Goal: Task Accomplishment & Management: Use online tool/utility

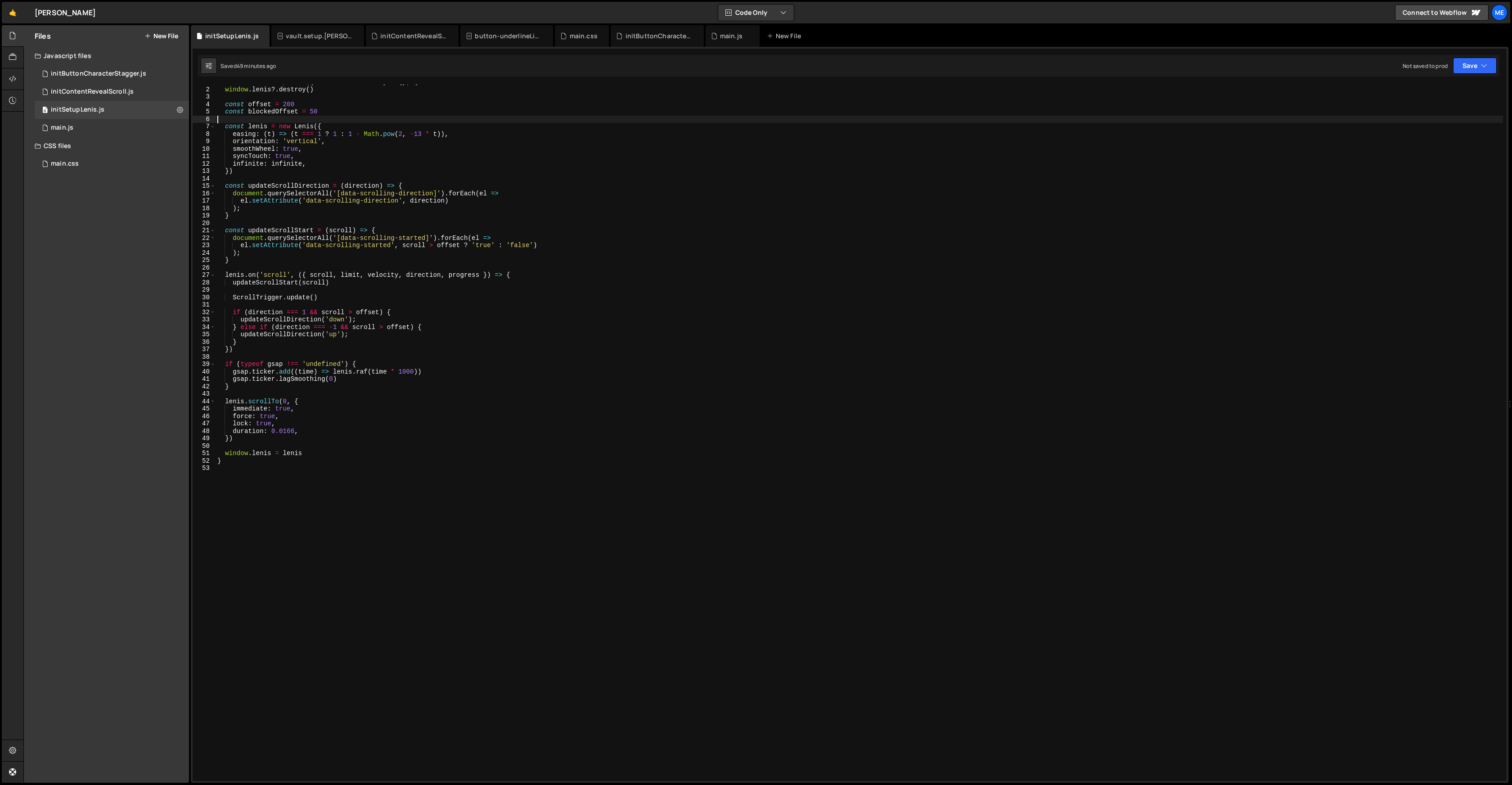
scroll to position [6, 0]
drag, startPoint x: 66, startPoint y: 127, endPoint x: 109, endPoint y: 127, distance: 43.0
click at [66, 127] on div "main.js" at bounding box center [62, 128] width 22 height 8
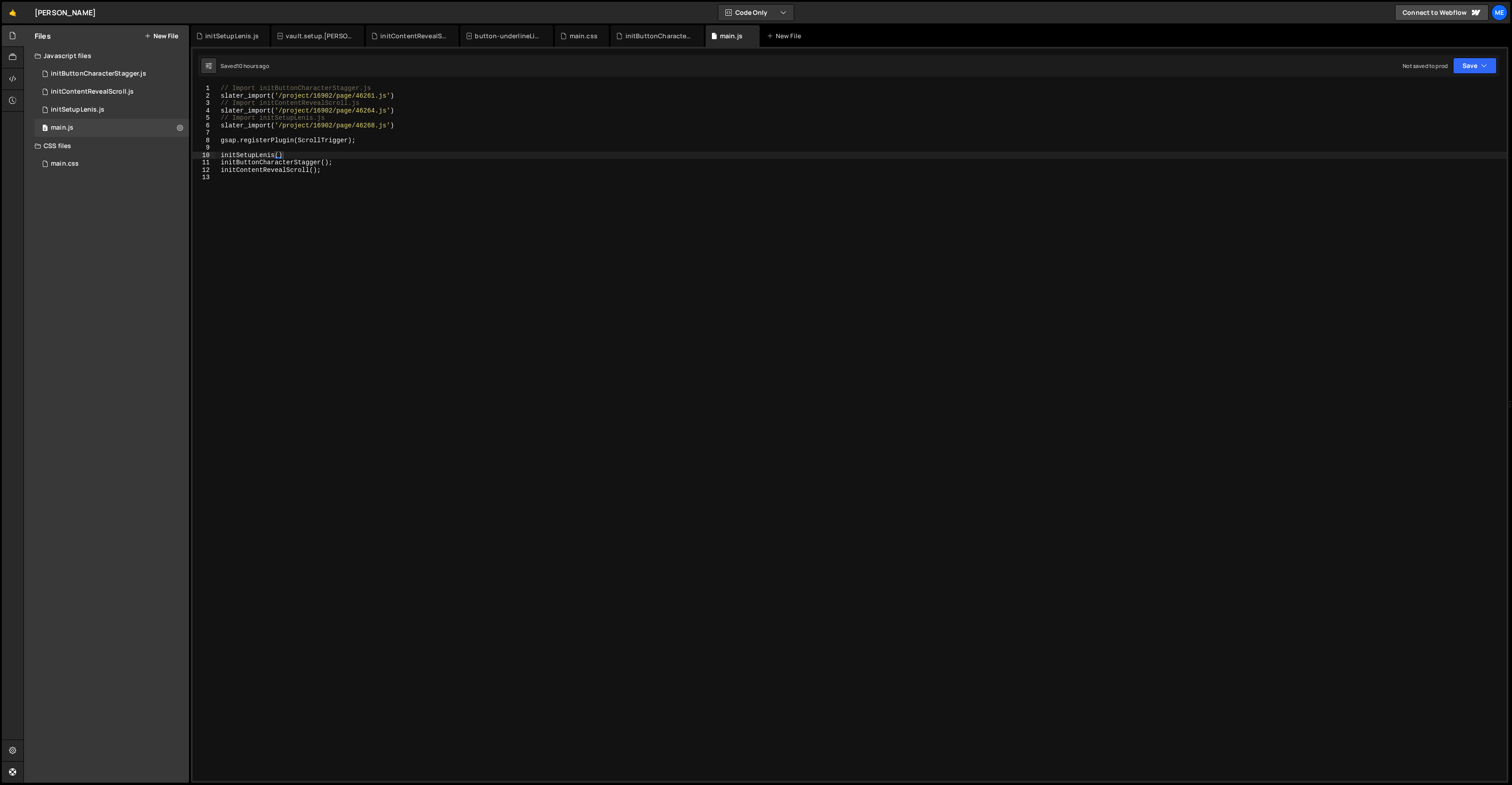
click at [523, 144] on div "// Import initButtonCharacterStagger.js slater_import ( '/project/16902/page/46…" at bounding box center [860, 263] width 1291 height 358
click at [1484, 68] on icon "button" at bounding box center [1484, 65] width 6 height 9
click at [1429, 125] on div "Not saved to prod" at bounding box center [1444, 127] width 93 height 11
click at [90, 114] on div "0 initSetupLenis.js 0" at bounding box center [112, 110] width 154 height 18
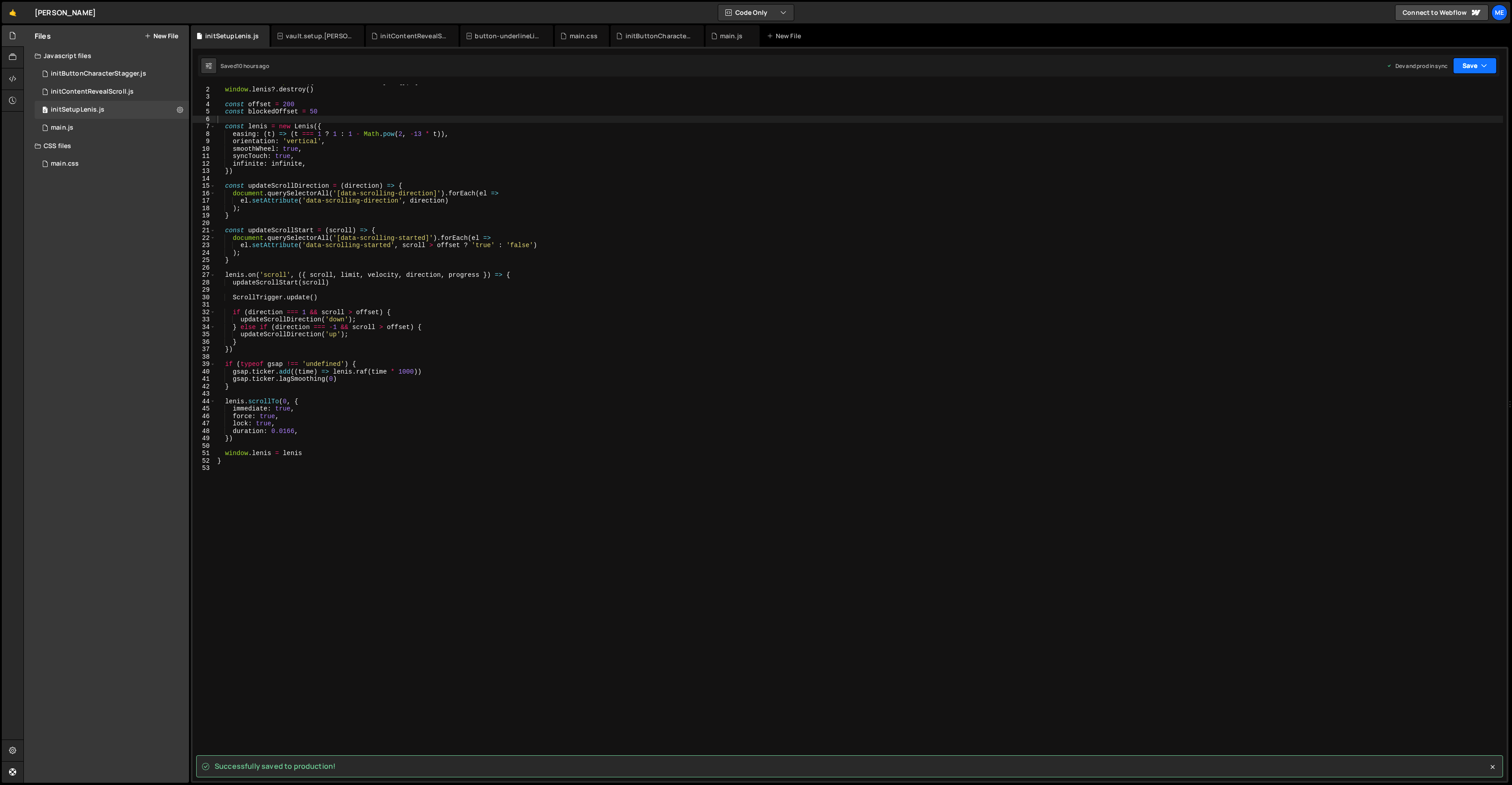
click at [1489, 59] on button "Save" at bounding box center [1475, 66] width 43 height 16
click at [1437, 119] on div "Save to Production S" at bounding box center [1444, 117] width 93 height 9
click at [1469, 68] on button "Save" at bounding box center [1475, 66] width 43 height 16
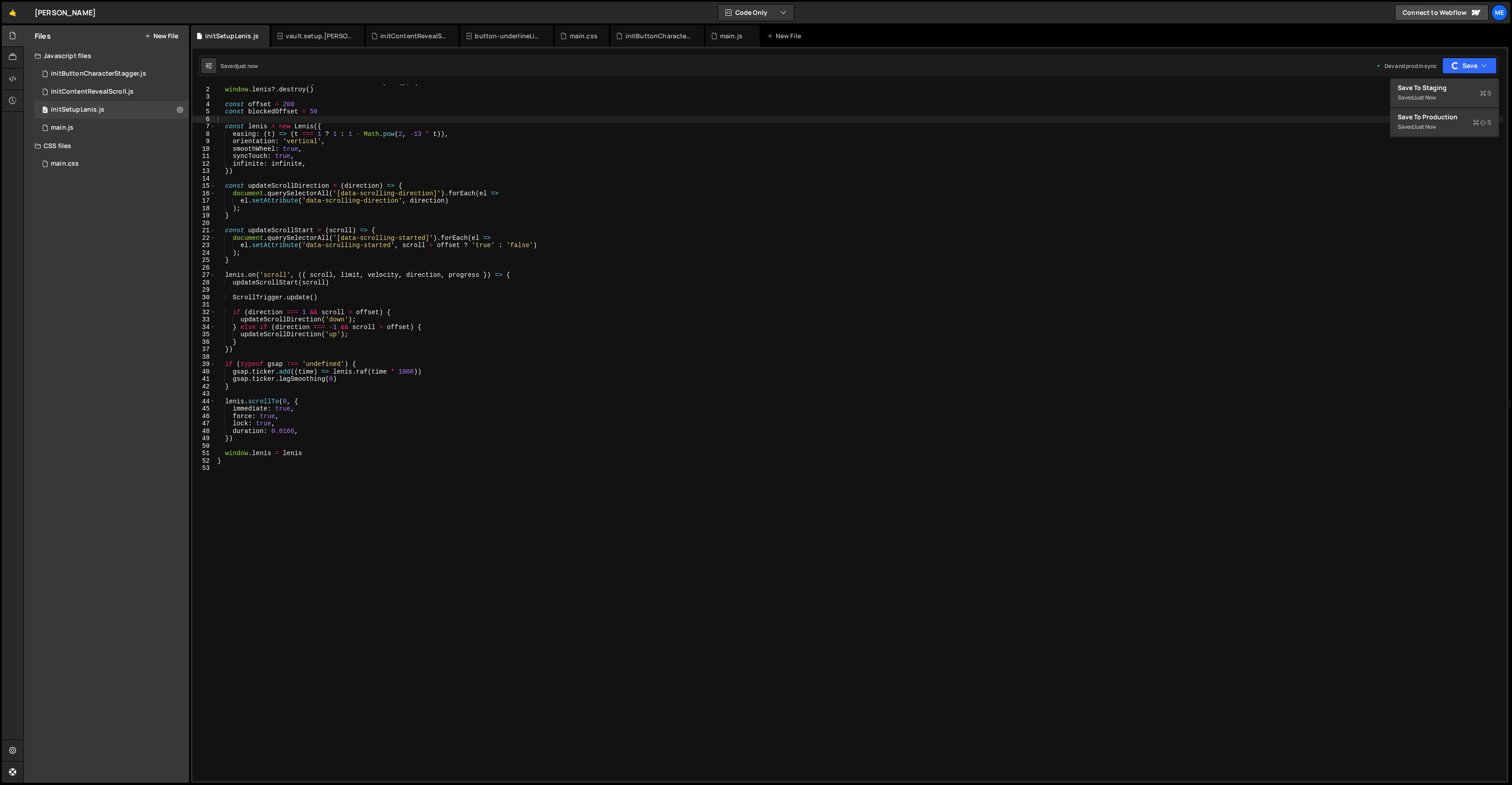
type textarea "})"
click at [1052, 171] on div "function initSetupLenis ( { infinite = false } = { }) { window . [PERSON_NAME] …" at bounding box center [859, 433] width 1287 height 711
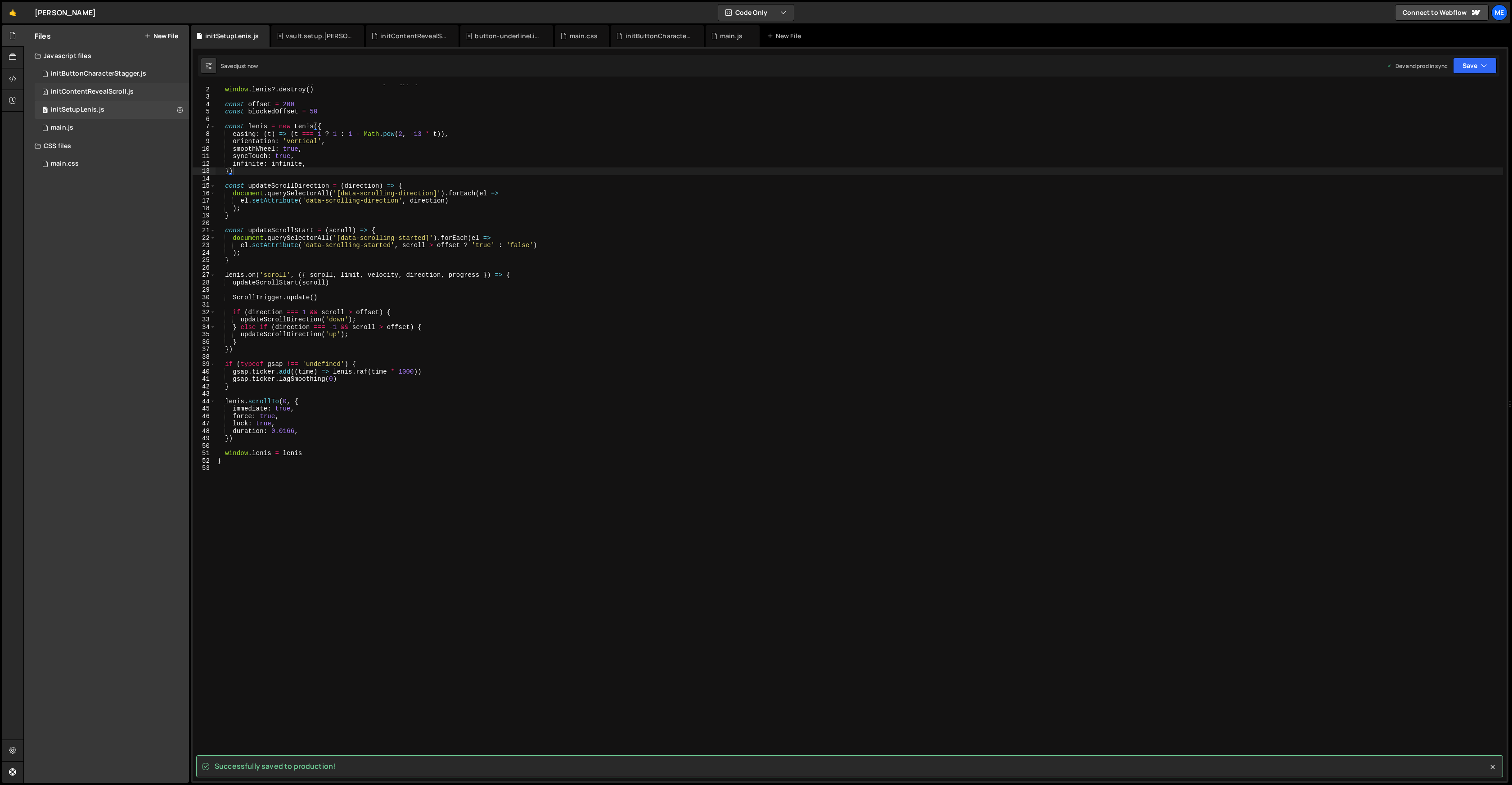
click at [119, 90] on div "initContentRevealScroll.js" at bounding box center [92, 92] width 83 height 8
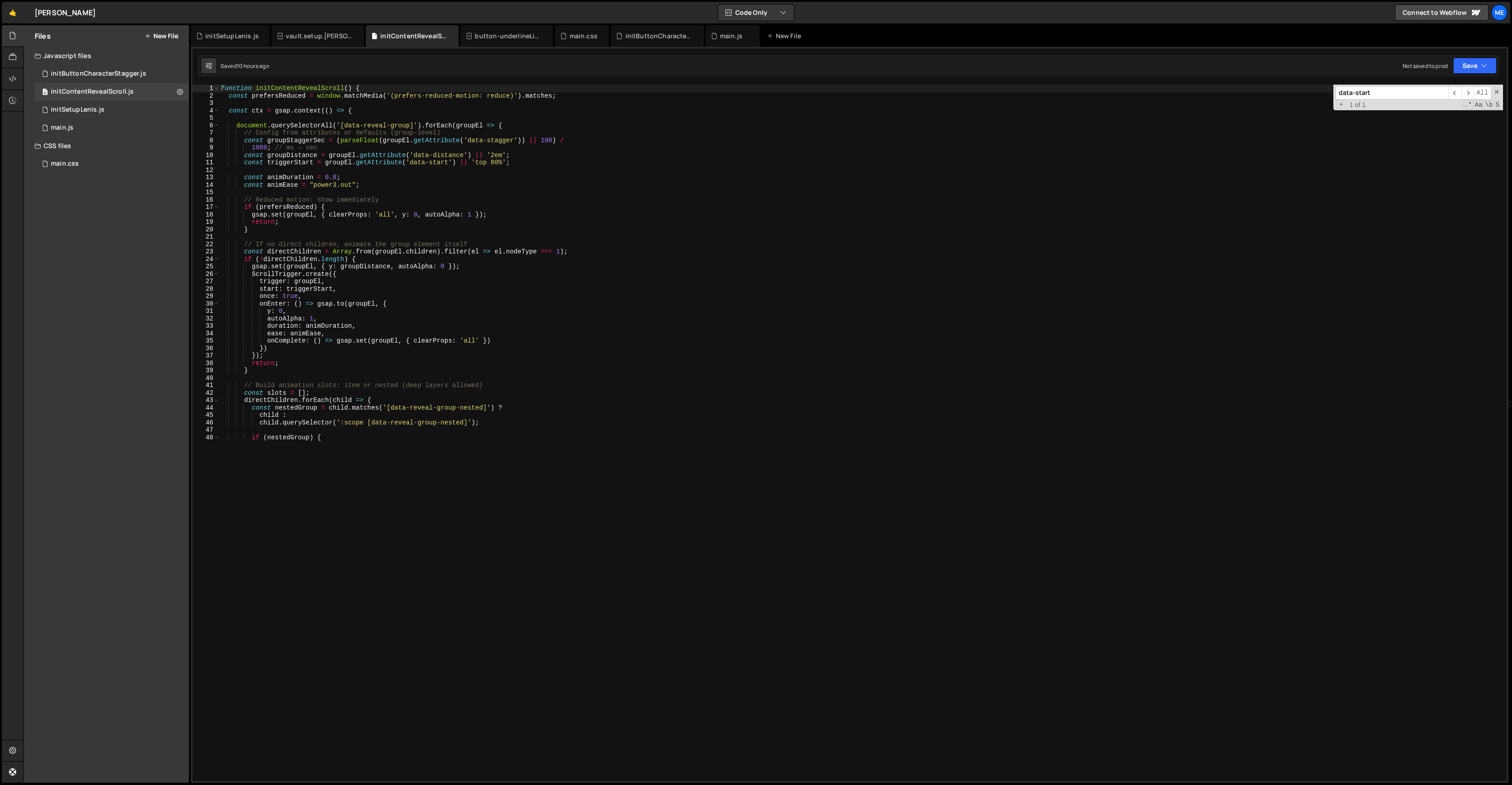
type textarea "1000; // ms → sec"
click at [435, 146] on div "function initContentRevealScroll ( ) { const prefersReduced = window . matchMed…" at bounding box center [860, 263] width 1284 height 358
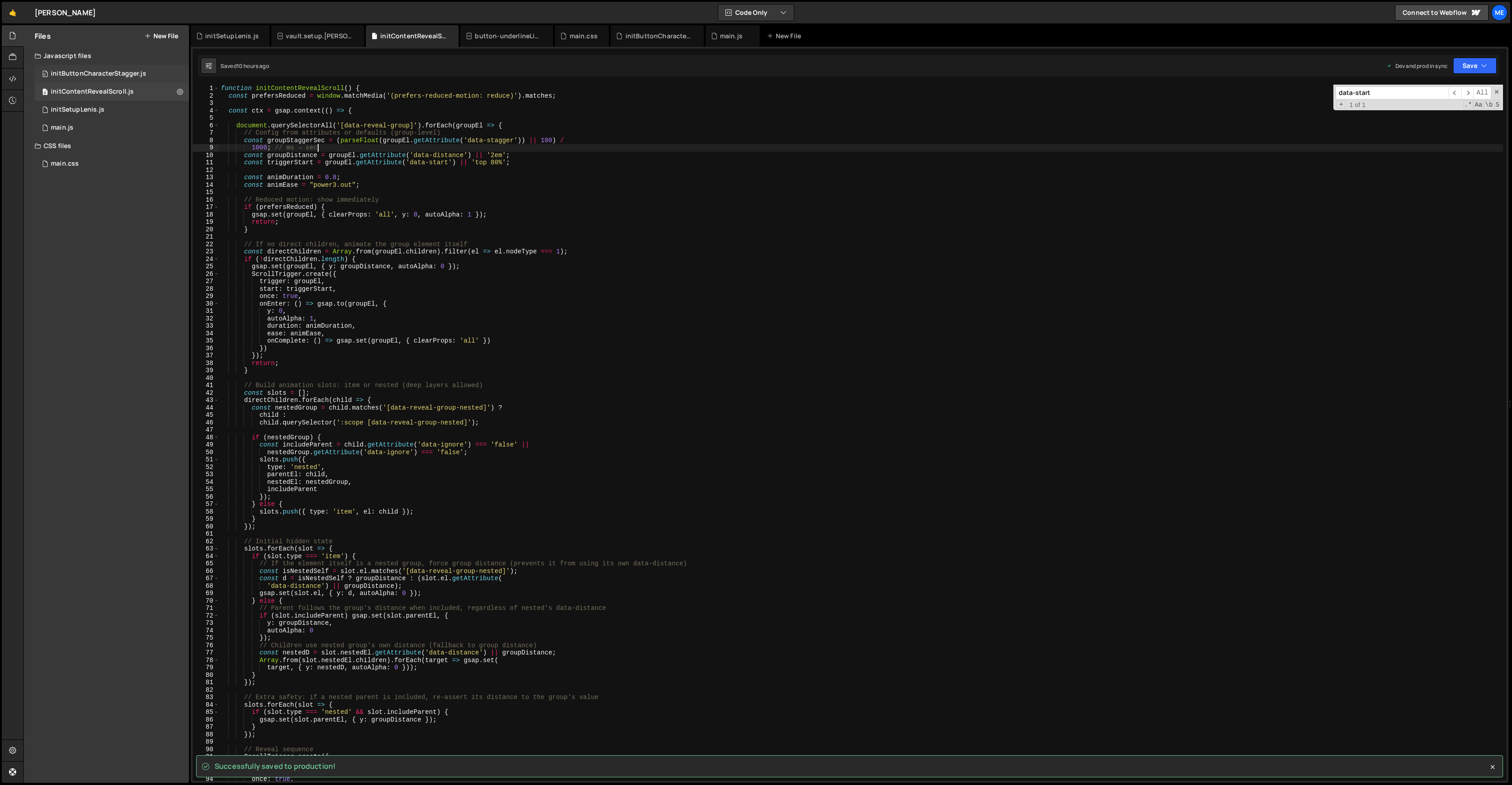
click at [136, 78] on div "initButtonCharacterStagger.js" at bounding box center [99, 74] width 96 height 8
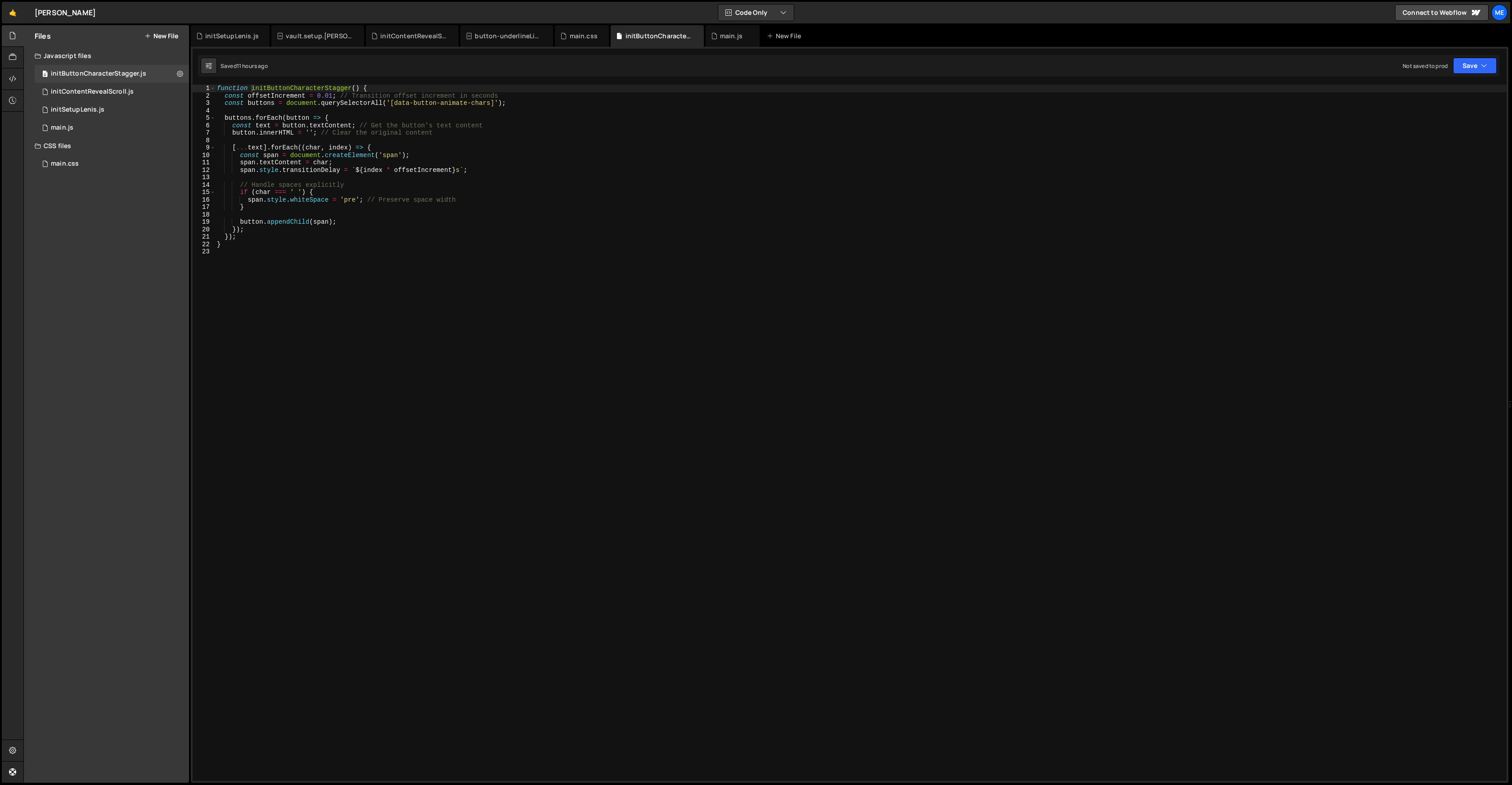
type textarea "span.style.transitionDelay = `${index * offsetIncrement}s`;"
click at [451, 170] on div "function initButtonCharacterStagger ( ) { const offsetIncrement = 0.01 ; // Tra…" at bounding box center [860, 263] width 1291 height 358
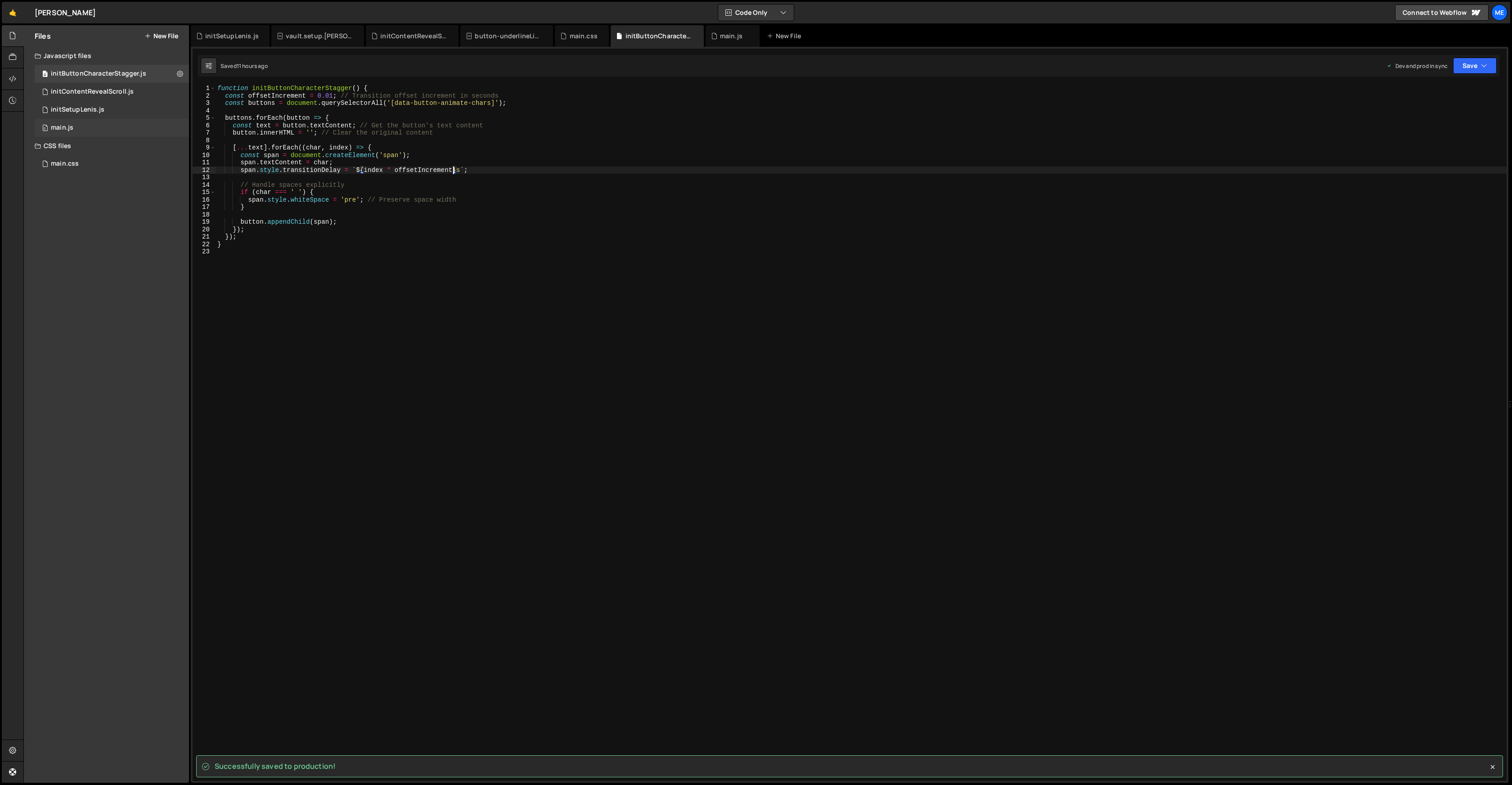
click at [74, 130] on div "0 main.js 0" at bounding box center [112, 127] width 154 height 18
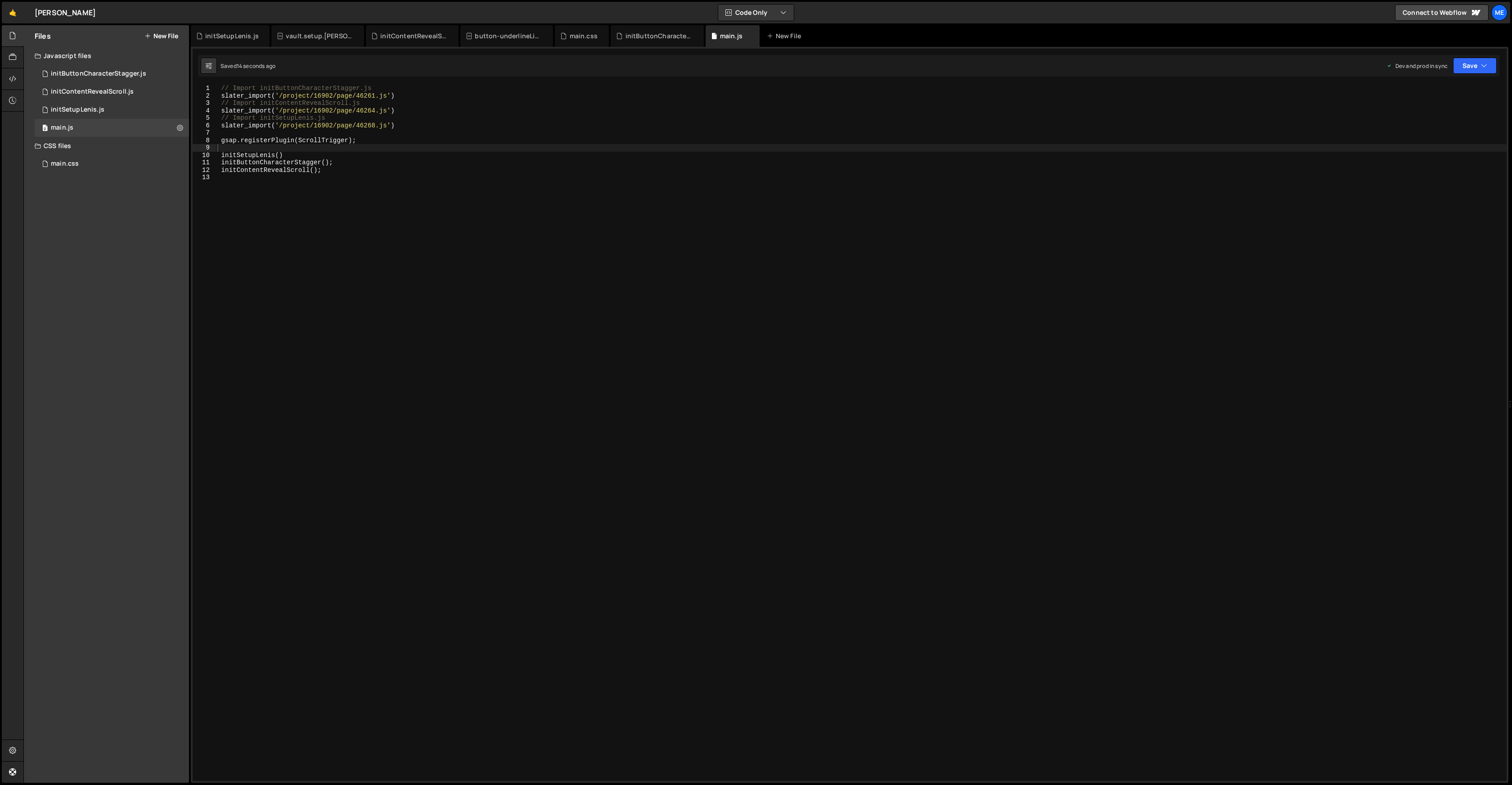
click at [520, 240] on div "// Import initButtonCharacterStagger.js slater_import ( '/project/16902/page/46…" at bounding box center [861, 440] width 1291 height 711
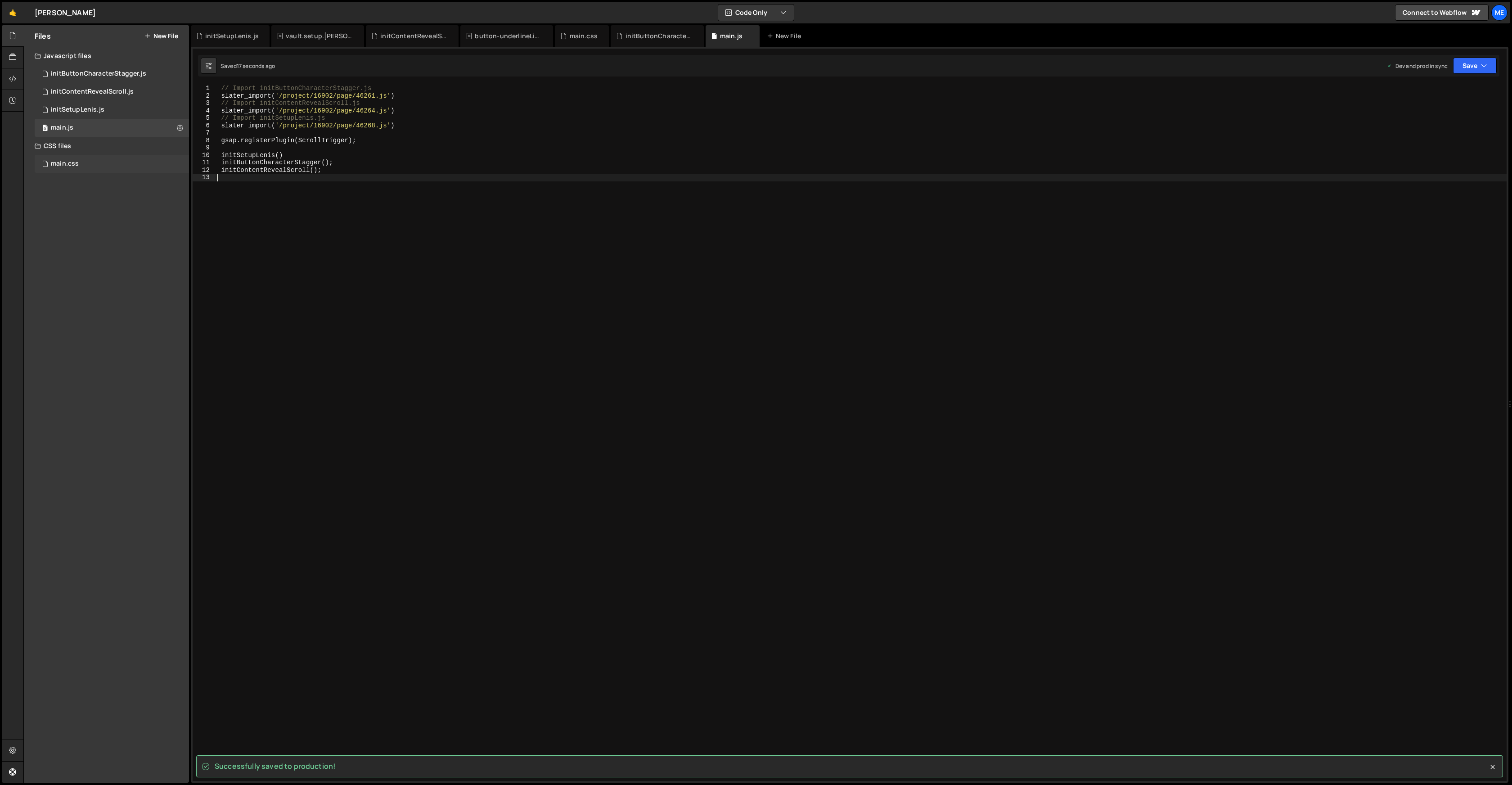
click at [82, 160] on div "main.css 0" at bounding box center [112, 164] width 154 height 18
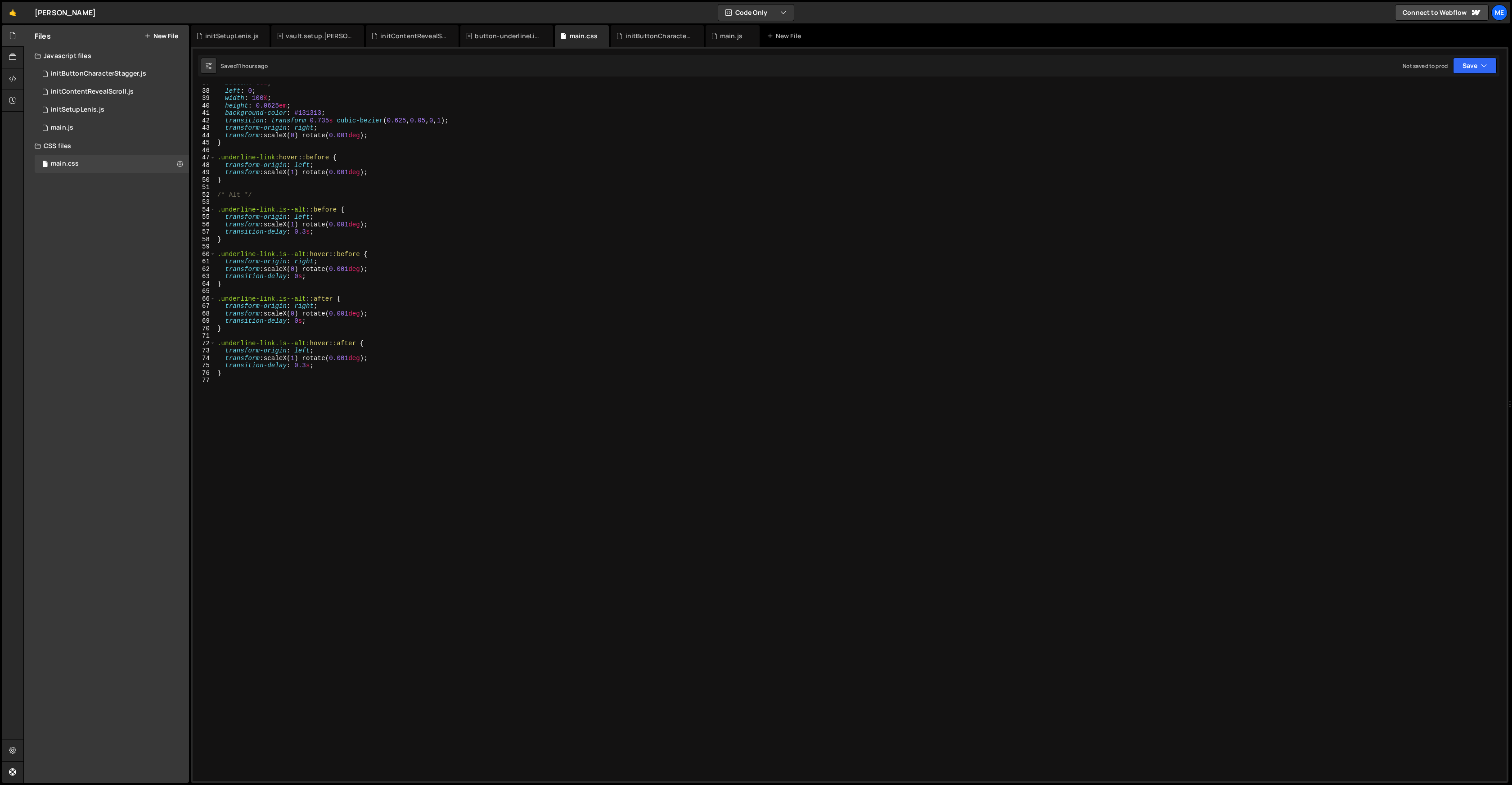
click at [437, 178] on div "bottom : 0 em ; left : 0 ; width : 100 % ; height : 0.0625 em ; background-colo…" at bounding box center [859, 258] width 1287 height 358
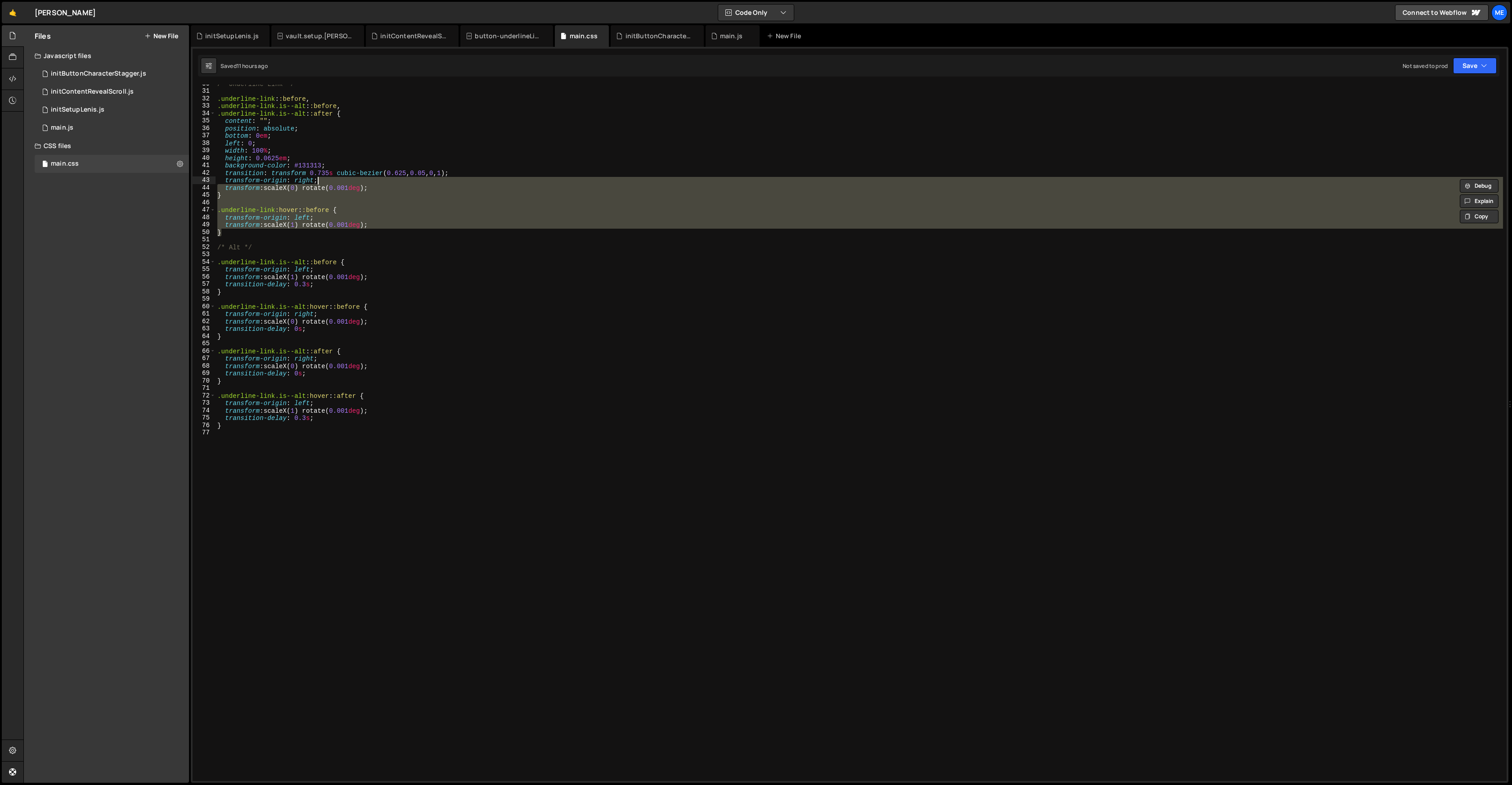
type textarea "transform-origin: right;"
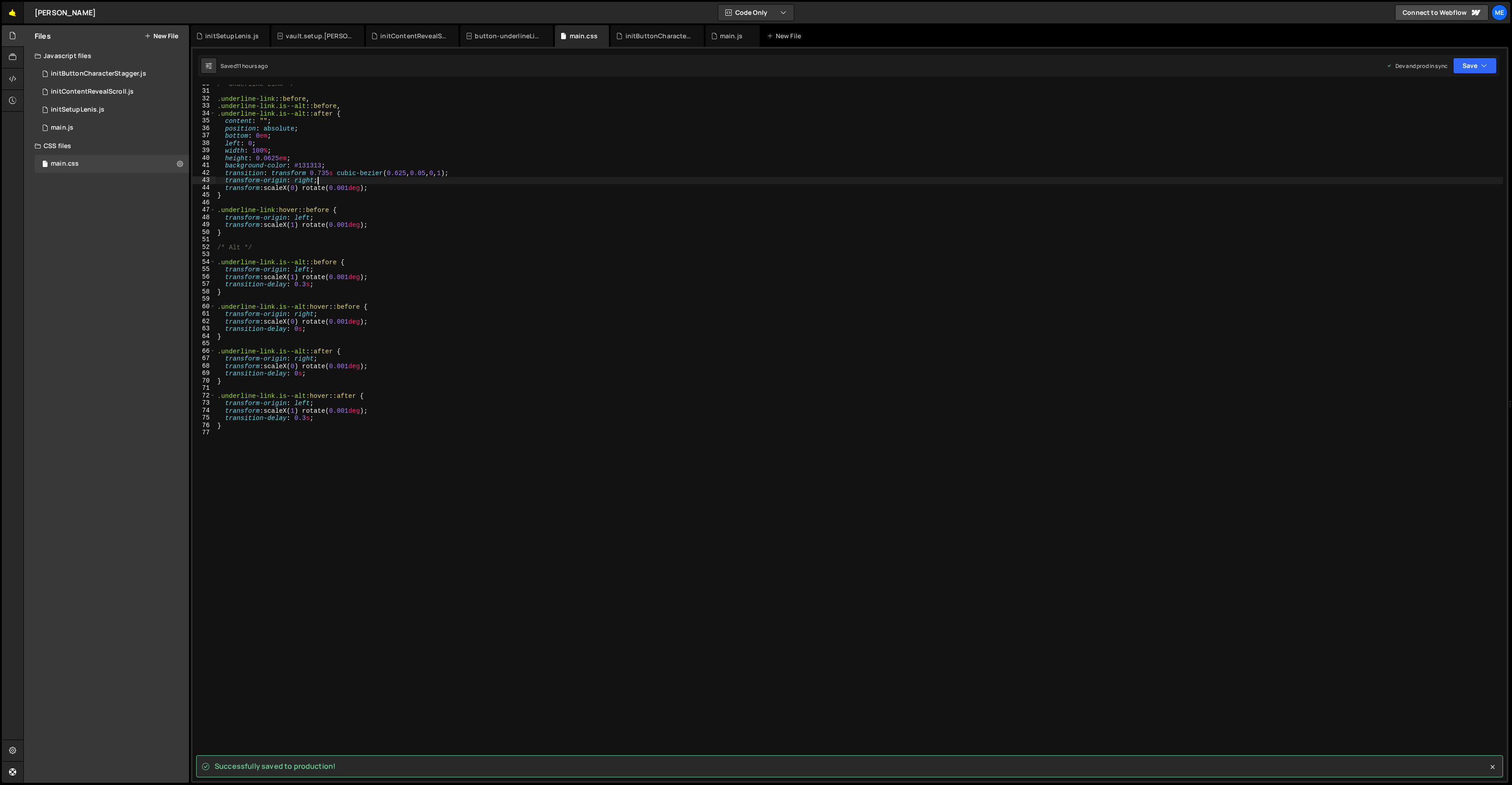
click at [14, 14] on link "🤙" at bounding box center [13, 12] width 22 height 22
